Goal: Information Seeking & Learning: Learn about a topic

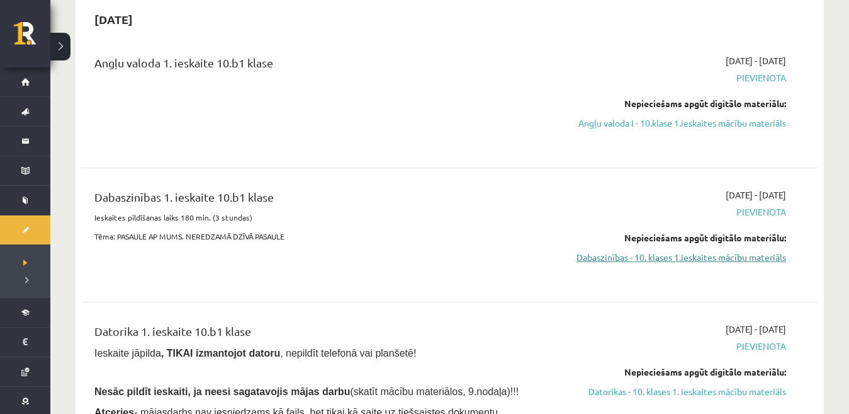
scroll to position [126, 0]
click at [600, 251] on link "Dabaszinības - 10. klases 1.ieskaites mācību materiāls" at bounding box center [677, 257] width 218 height 13
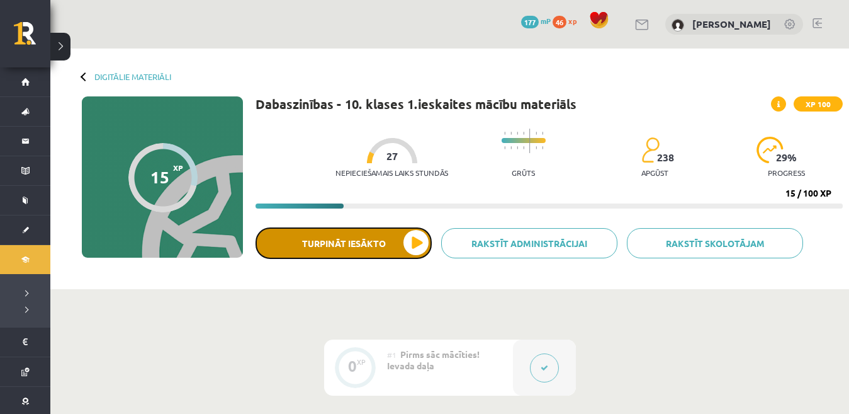
click at [398, 234] on button "Turpināt iesākto" at bounding box center [344, 242] width 176 height 31
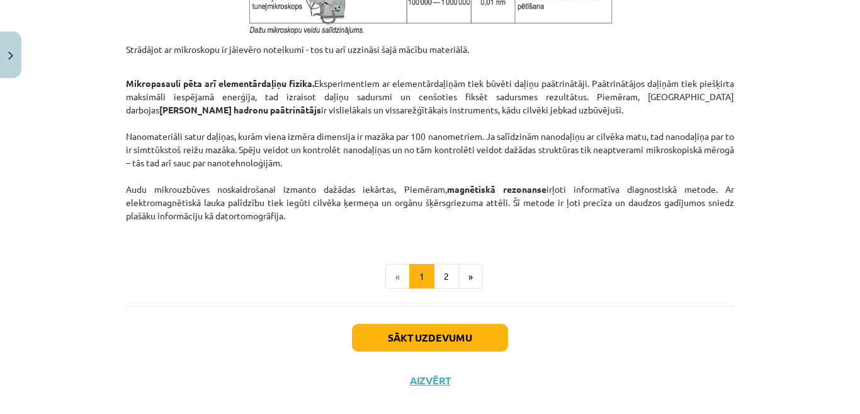
scroll to position [1124, 0]
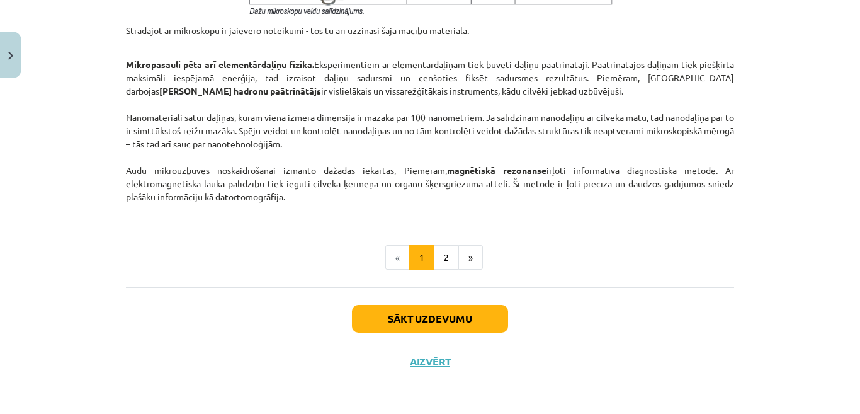
click at [395, 259] on li "«" at bounding box center [397, 257] width 25 height 25
click at [390, 252] on li "«" at bounding box center [397, 257] width 25 height 25
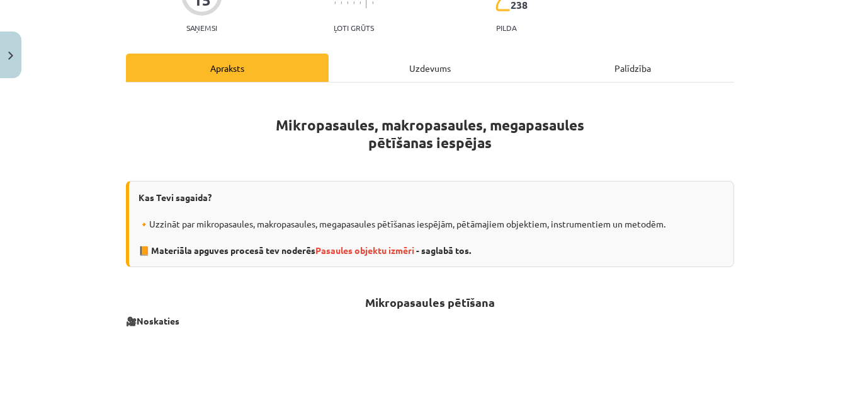
scroll to position [0, 0]
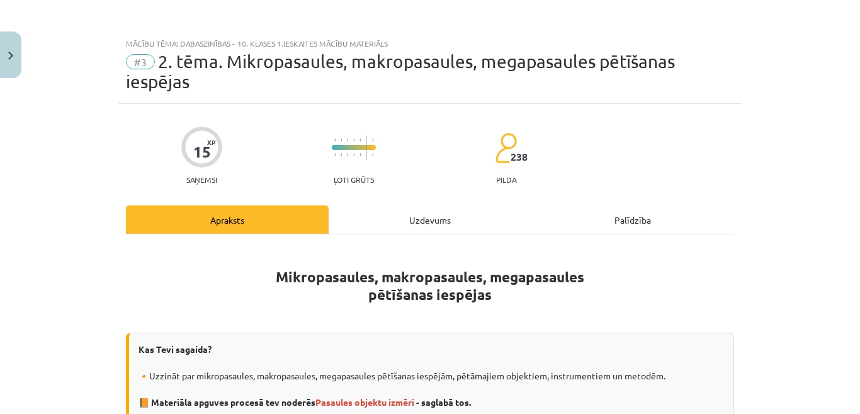
click at [134, 61] on span "#3" at bounding box center [140, 61] width 29 height 15
click at [136, 59] on span "#3" at bounding box center [140, 61] width 29 height 15
click at [142, 59] on span "#3" at bounding box center [140, 61] width 29 height 15
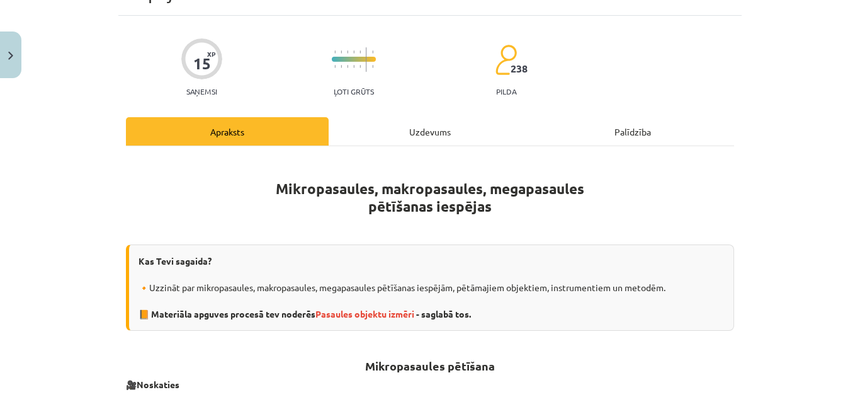
scroll to position [126, 0]
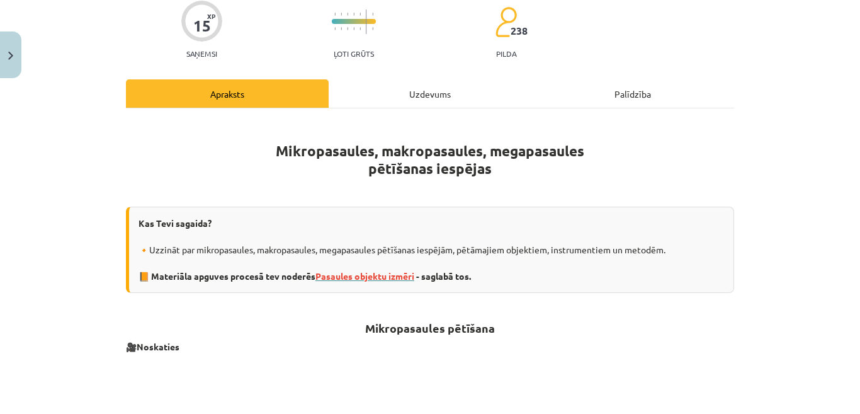
click at [383, 271] on span "Pasaules objektu izmēri" at bounding box center [364, 275] width 99 height 11
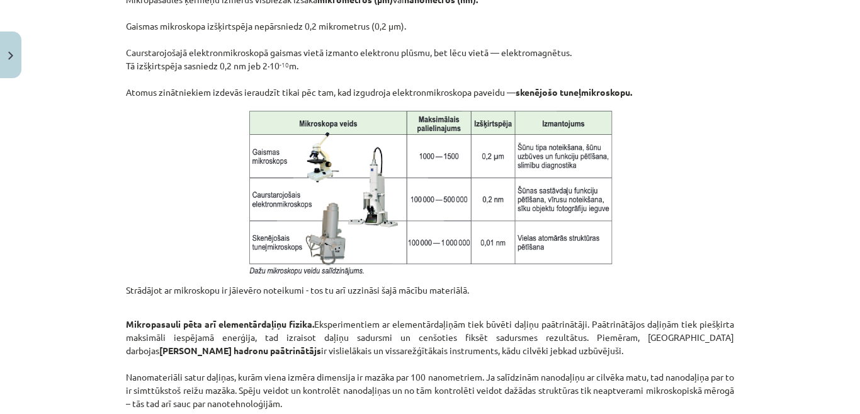
scroll to position [1007, 0]
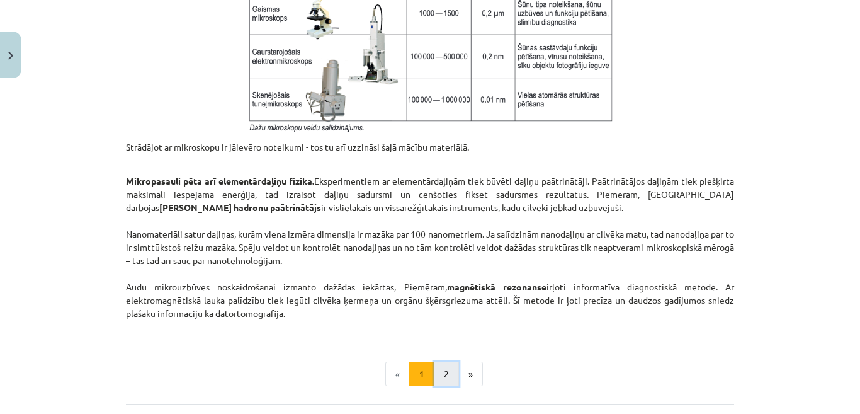
click at [439, 373] on button "2" at bounding box center [446, 373] width 25 height 25
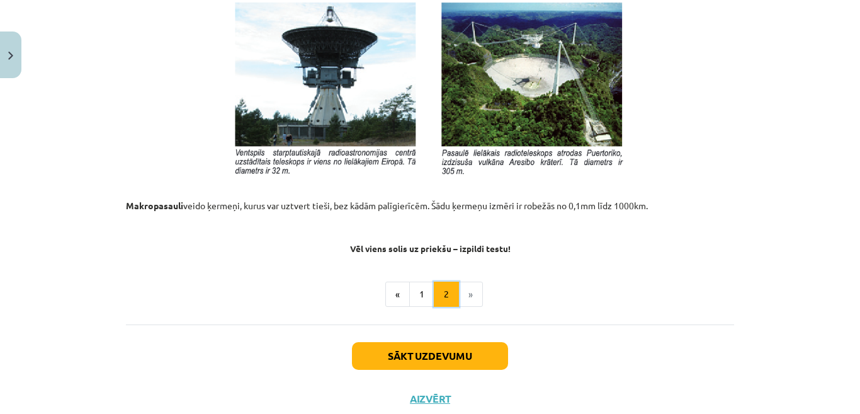
scroll to position [1438, 0]
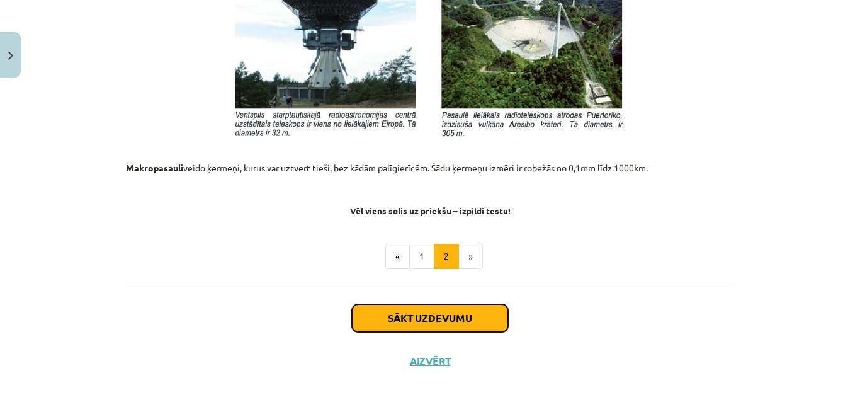
click at [429, 317] on button "Sākt uzdevumu" at bounding box center [430, 318] width 156 height 28
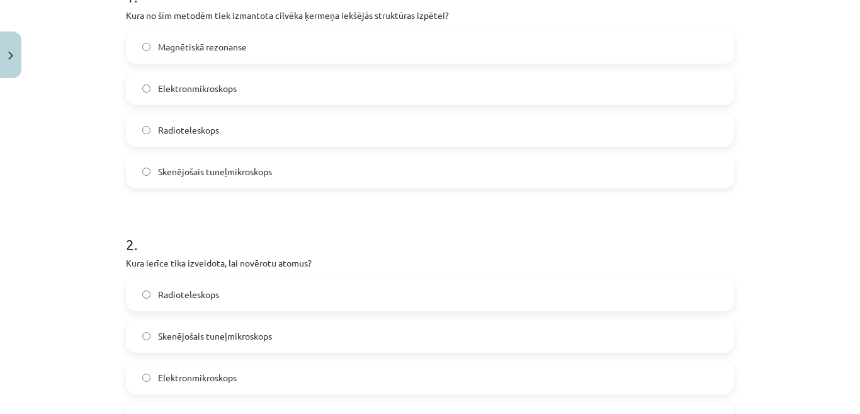
scroll to position [283, 0]
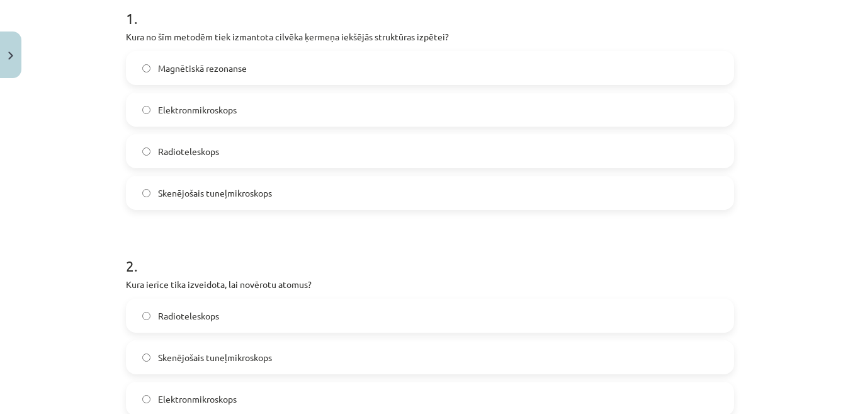
drag, startPoint x: 226, startPoint y: 55, endPoint x: 223, endPoint y: 61, distance: 7.0
click at [226, 55] on label "Magnētiskā rezonanse" at bounding box center [430, 67] width 606 height 31
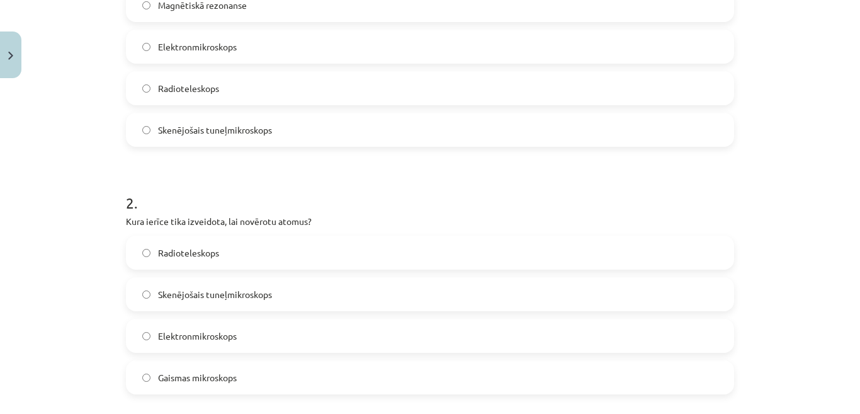
scroll to position [409, 0]
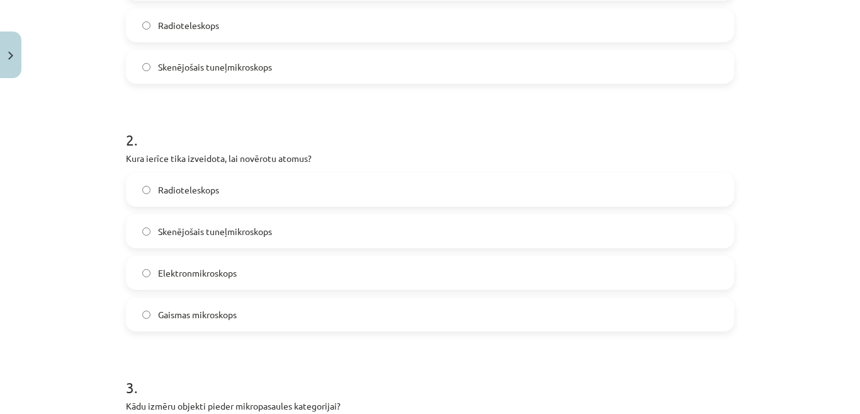
click at [186, 233] on span "Skenējošais tuneļmikroskops" at bounding box center [215, 231] width 114 height 13
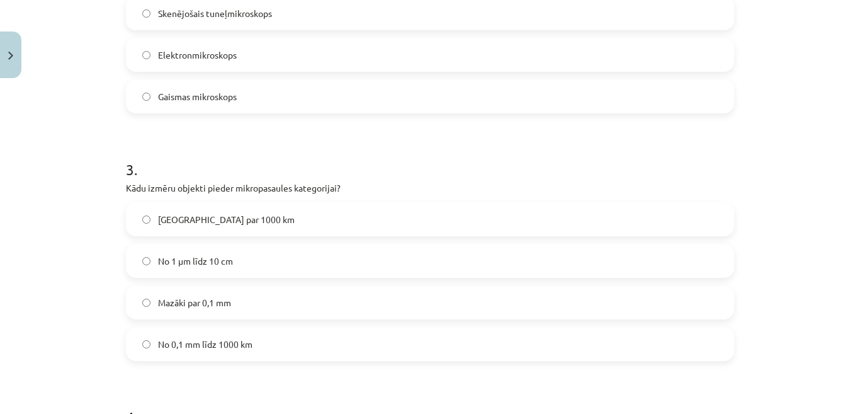
scroll to position [661, 0]
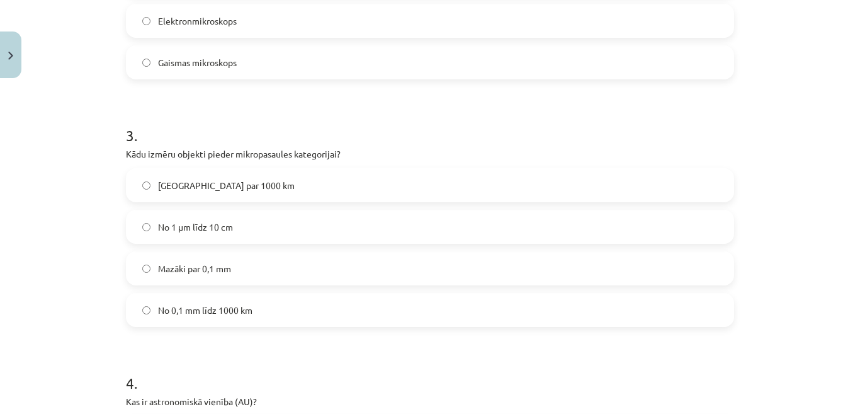
click at [197, 271] on span "Mazāki par 0,1 mm" at bounding box center [194, 268] width 73 height 13
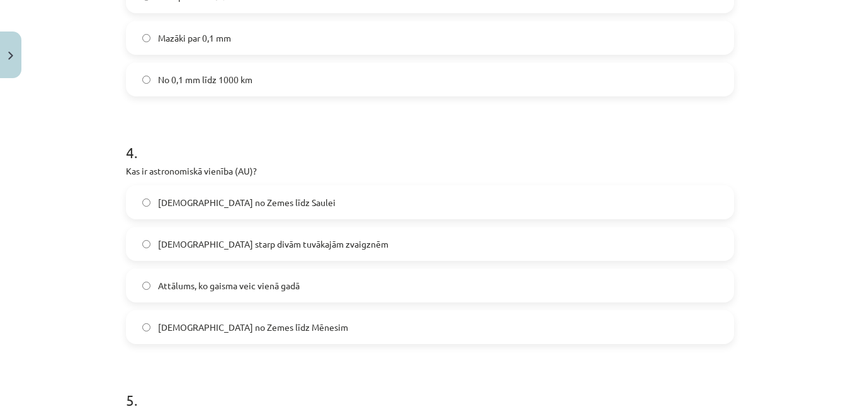
scroll to position [913, 0]
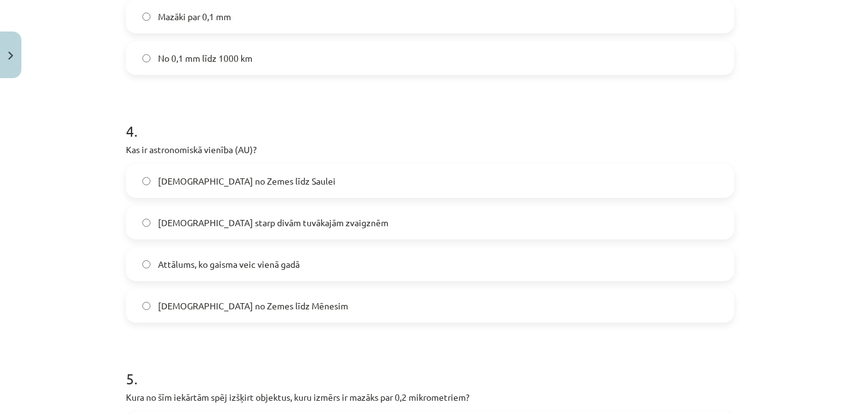
click at [242, 179] on span "[DEMOGRAPHIC_DATA] no Zemes līdz Saulei" at bounding box center [247, 180] width 178 height 13
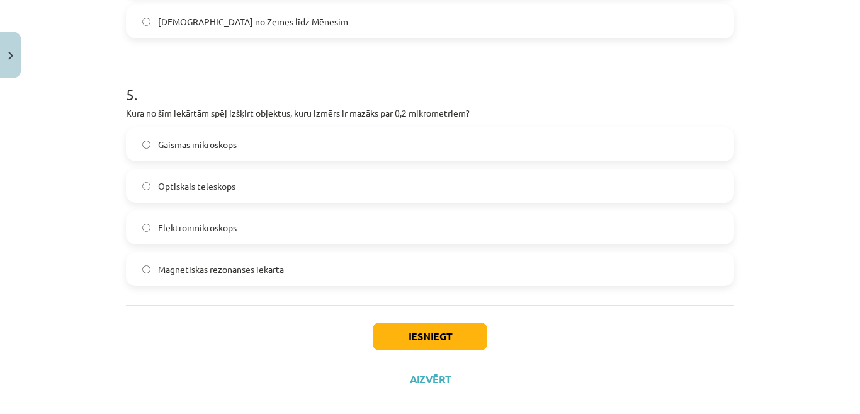
scroll to position [1215, 0]
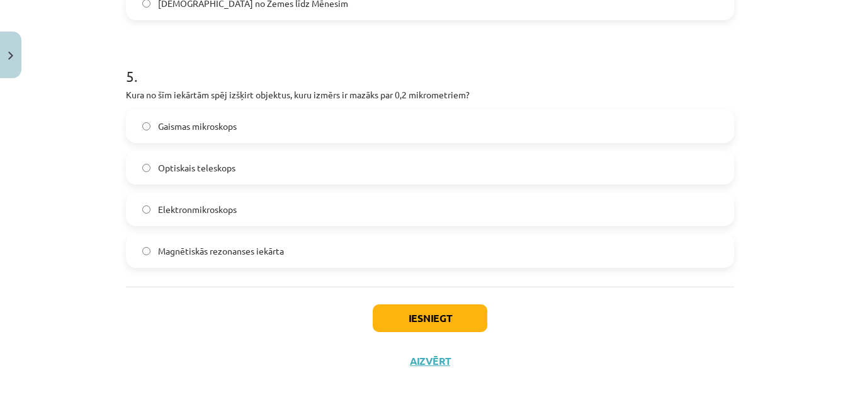
click at [232, 203] on span "Elektronmikroskops" at bounding box center [197, 209] width 79 height 13
click at [411, 308] on button "Iesniegt" at bounding box center [430, 318] width 115 height 28
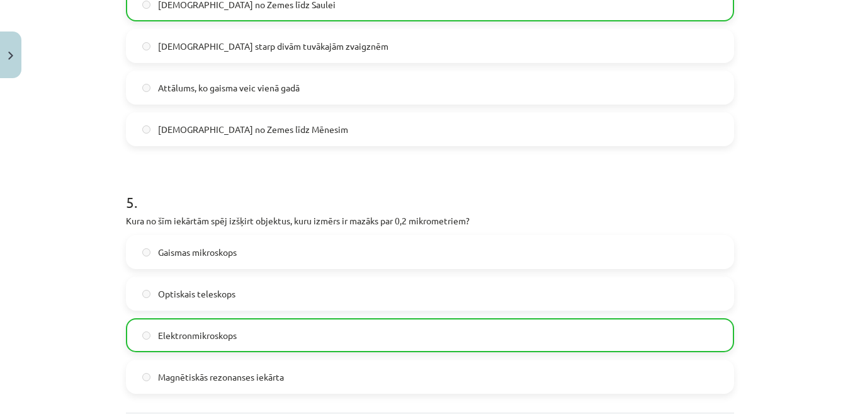
scroll to position [1255, 0]
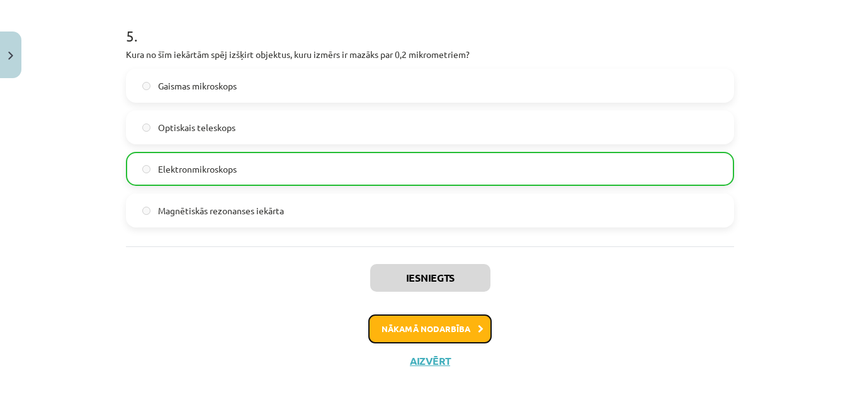
click at [471, 336] on button "Nākamā nodarbība" at bounding box center [429, 328] width 123 height 29
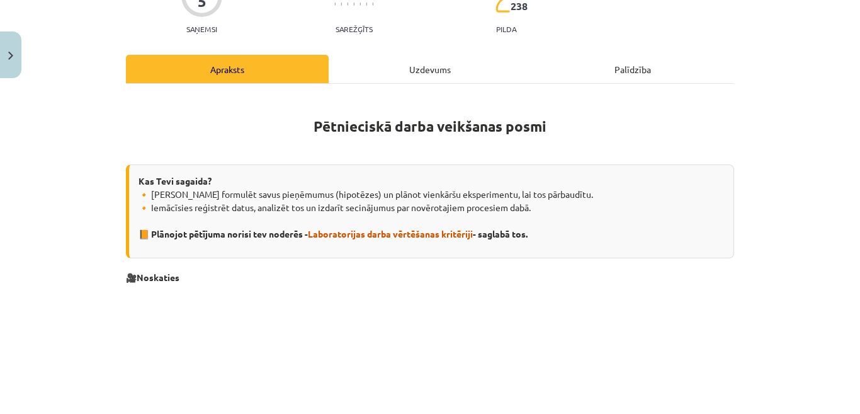
scroll to position [220, 0]
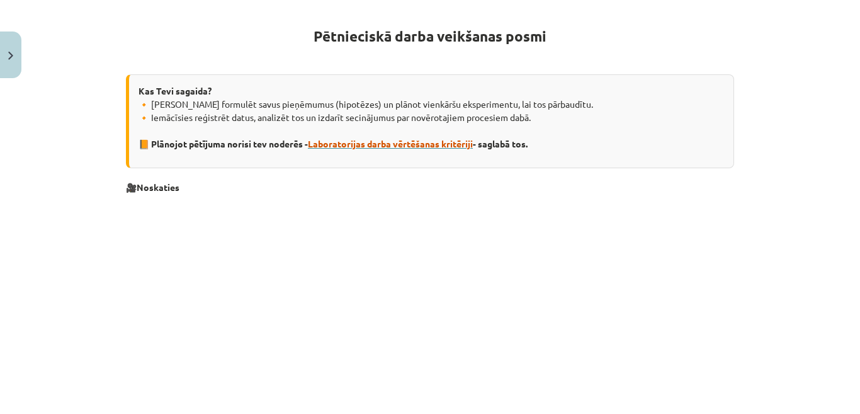
click at [376, 140] on span "Laboratorijas darba vērtēšanas kritēriji" at bounding box center [390, 143] width 165 height 11
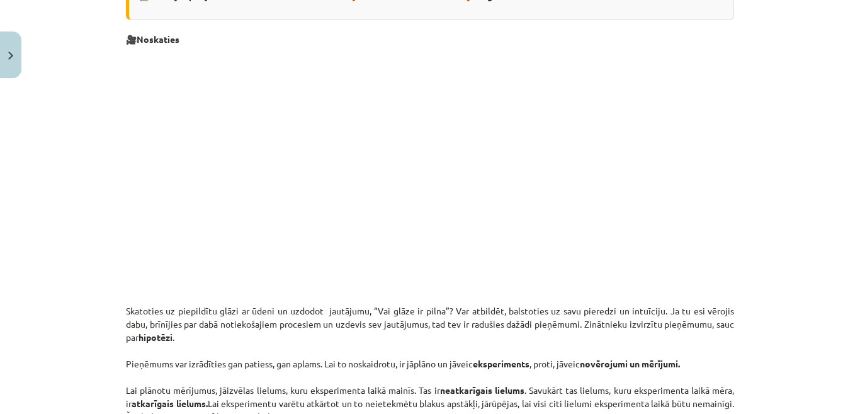
scroll to position [346, 0]
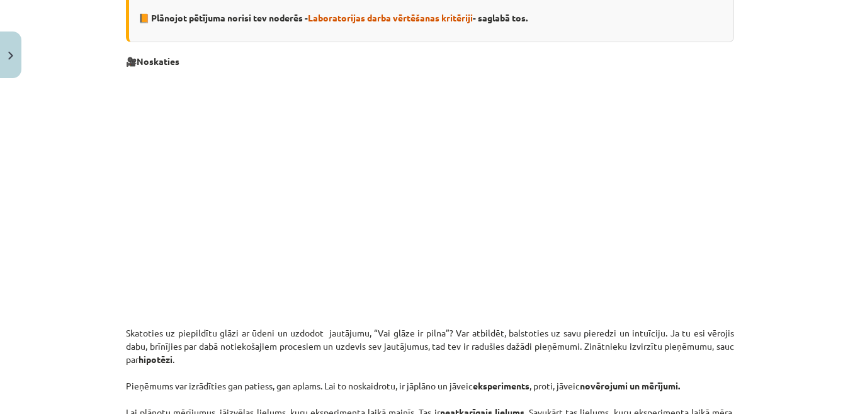
click at [201, 257] on p at bounding box center [430, 197] width 608 height 243
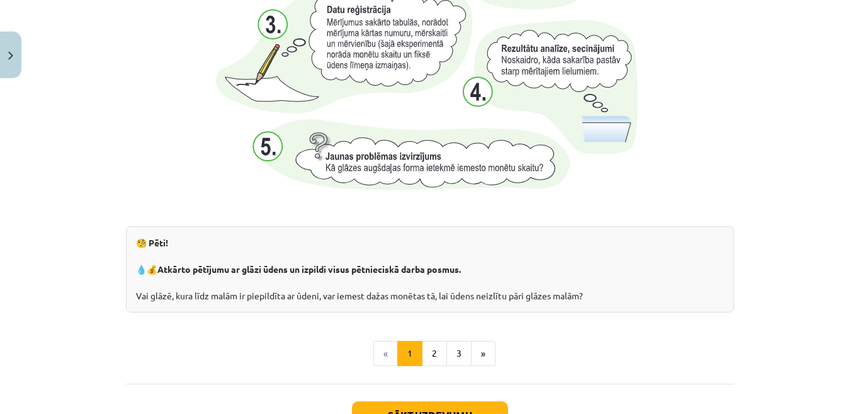
scroll to position [1353, 0]
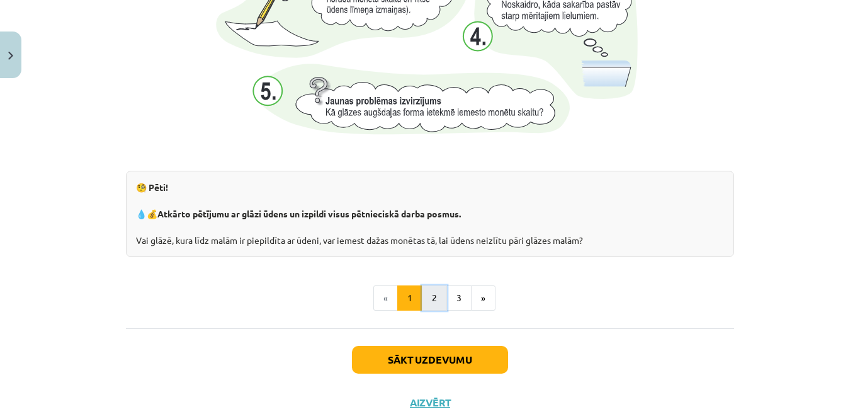
click at [422, 294] on button "2" at bounding box center [434, 297] width 25 height 25
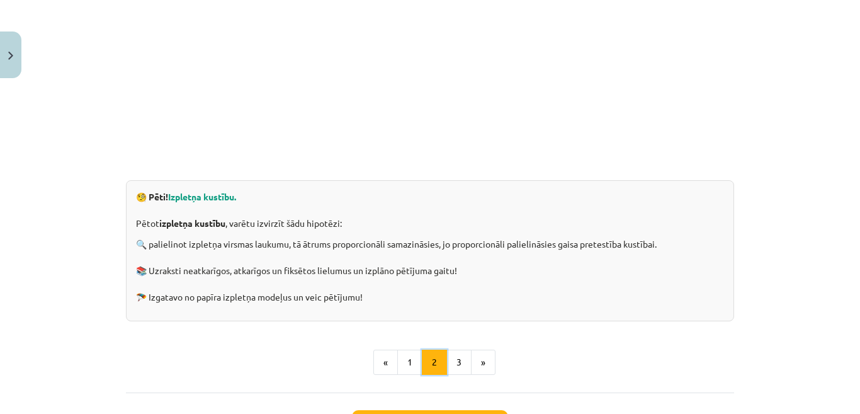
scroll to position [351, 0]
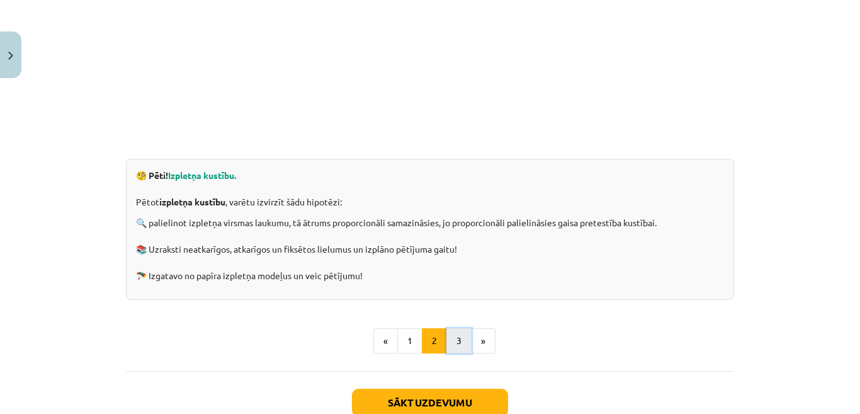
click at [449, 339] on button "3" at bounding box center [458, 340] width 25 height 25
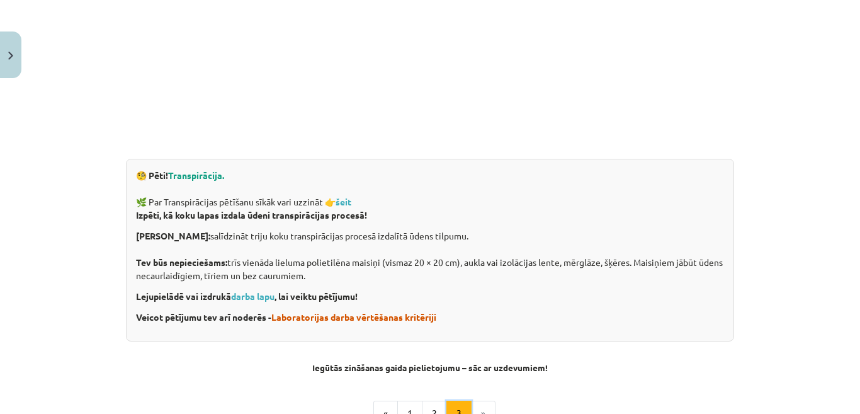
scroll to position [477, 0]
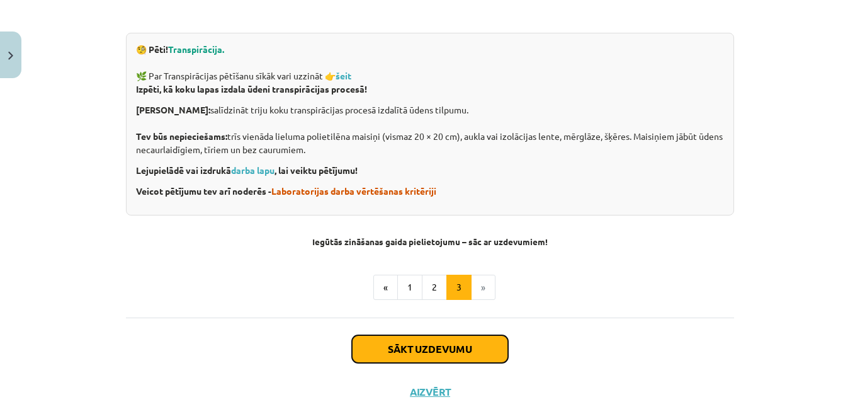
click at [415, 356] on button "Sākt uzdevumu" at bounding box center [430, 349] width 156 height 28
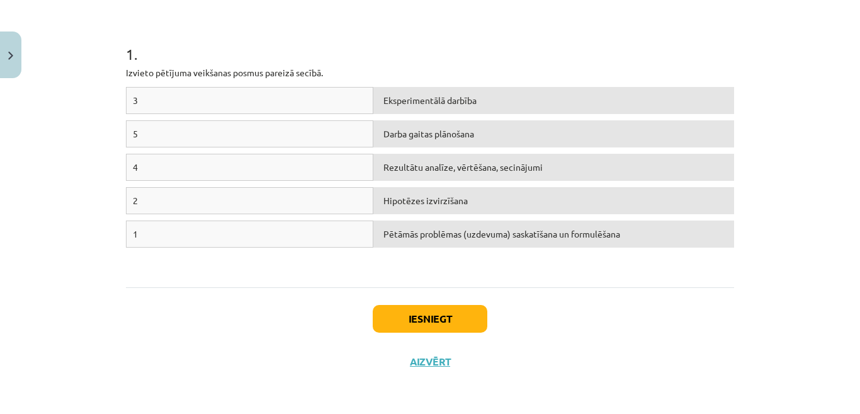
scroll to position [228, 0]
drag, startPoint x: 344, startPoint y: 166, endPoint x: 271, endPoint y: 279, distance: 134.3
click at [286, 278] on div "1 . Izvieto pētījuma veikšanas posmus [DEMOGRAPHIC_DATA] secībā. 3 Eksperimentā…" at bounding box center [430, 136] width 608 height 300
drag, startPoint x: 217, startPoint y: 269, endPoint x: 215, endPoint y: 263, distance: 6.6
click at [217, 269] on div "3 Eksperimentālā darbība 5 Darba gaitas plānošana 4 Rezultātu analīze, vērtēšan…" at bounding box center [430, 180] width 608 height 189
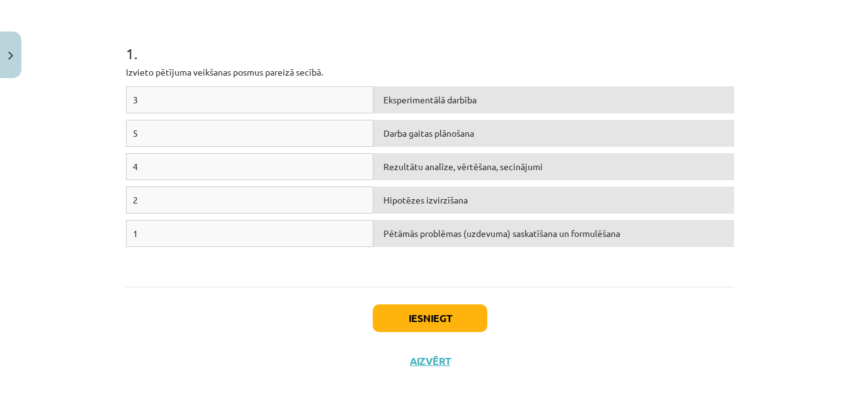
drag, startPoint x: 226, startPoint y: 98, endPoint x: 206, endPoint y: 123, distance: 31.4
click at [211, 120] on div "3 Eksperimentālā darbība 5 Darba gaitas plānošana 4 Rezultātu analīze, vērtēšan…" at bounding box center [430, 180] width 608 height 189
click at [83, 121] on div "Mācību tēma: Dabaszinības - 10. klases 1.ieskaites mācību materiāls #4 3. tēma.…" at bounding box center [430, 207] width 860 height 414
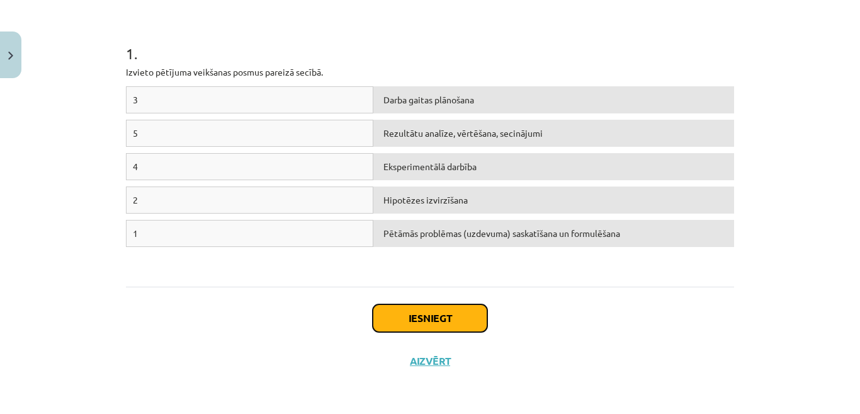
click at [428, 322] on button "Iesniegt" at bounding box center [430, 318] width 115 height 28
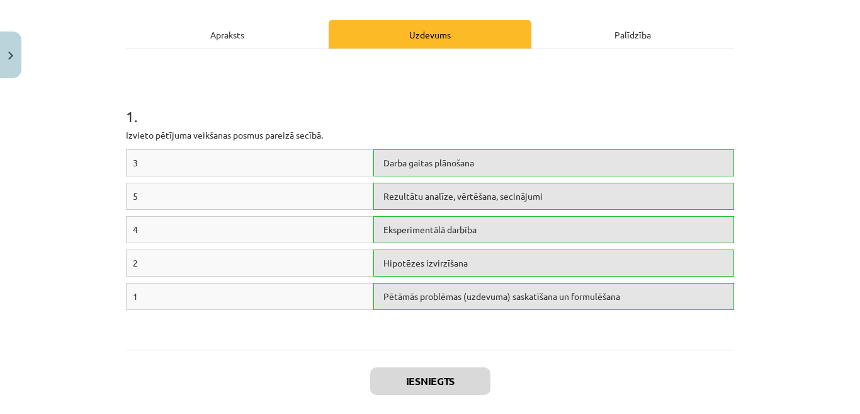
scroll to position [268, 0]
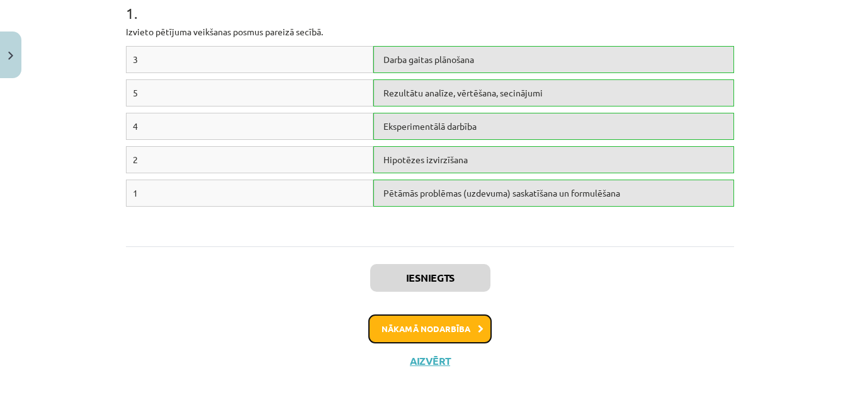
click at [431, 321] on button "Nākamā nodarbība" at bounding box center [429, 328] width 123 height 29
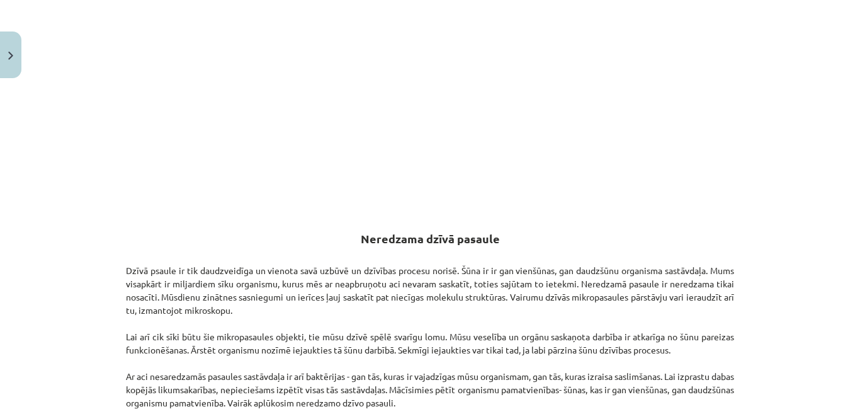
scroll to position [472, 0]
